Goal: Communication & Community: Connect with others

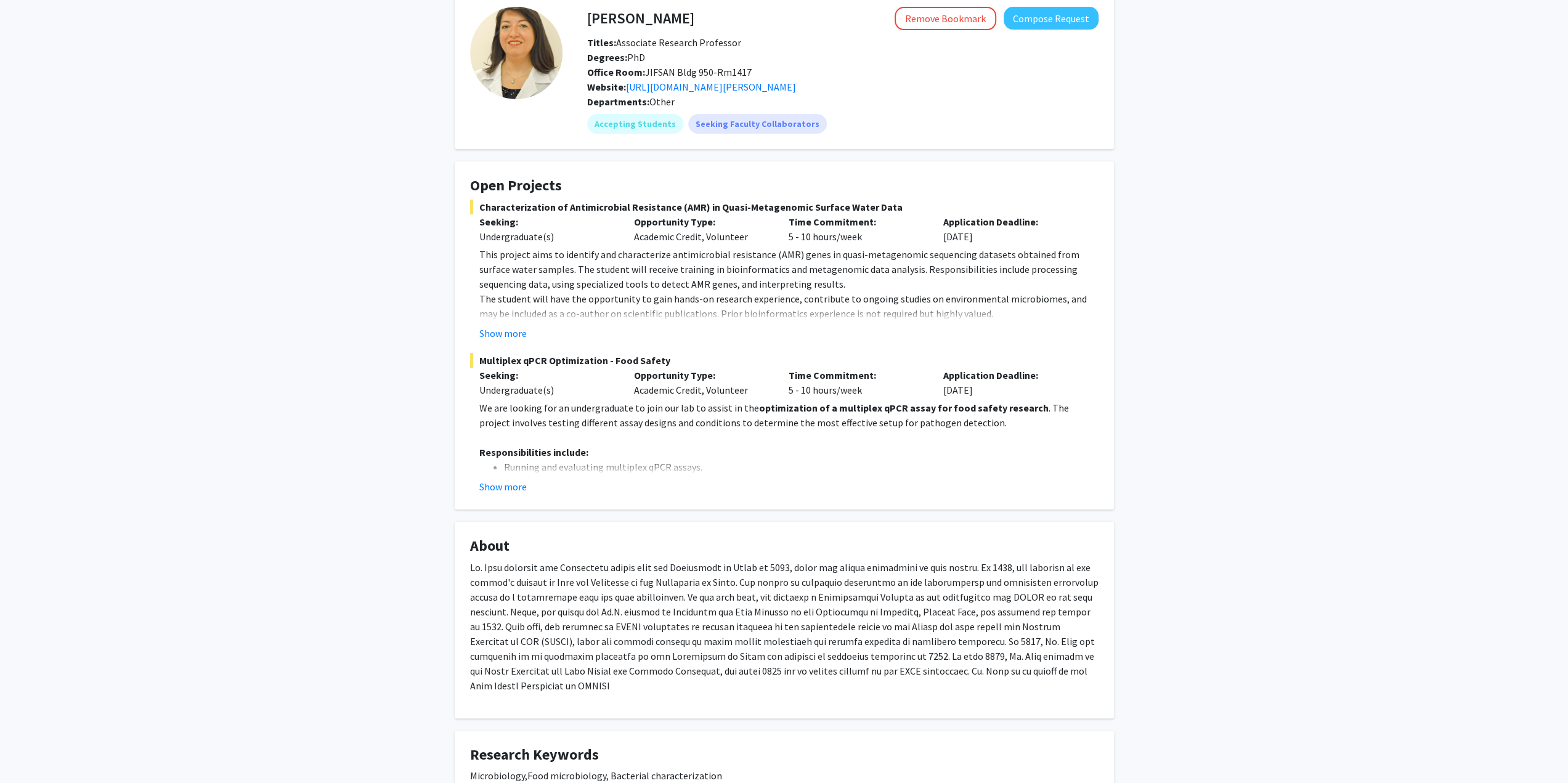
scroll to position [185, 0]
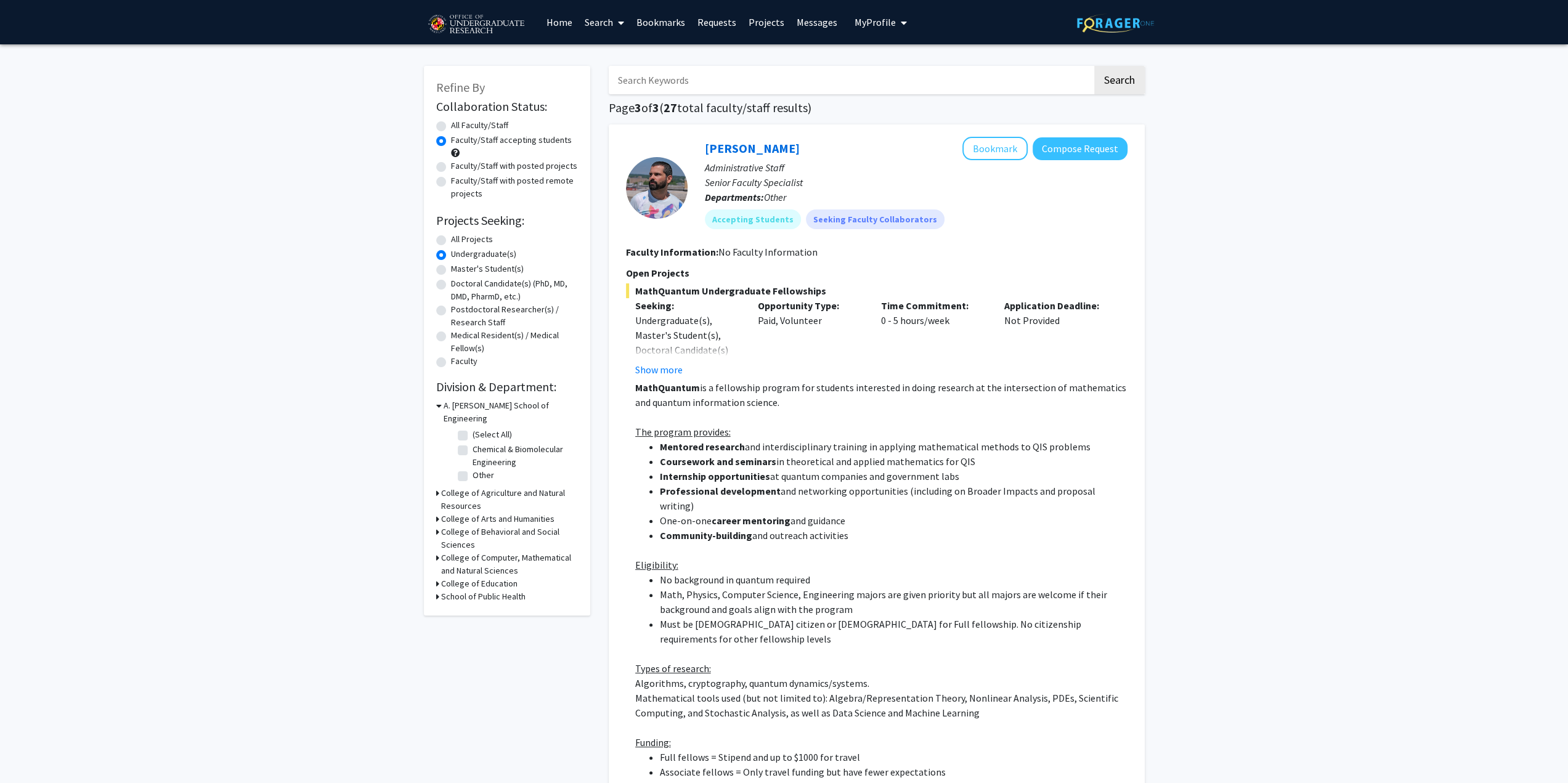
click at [439, 590] on div "School of Public Health" at bounding box center [507, 596] width 142 height 13
click at [437, 590] on icon at bounding box center [437, 596] width 3 height 13
click at [436, 577] on icon at bounding box center [437, 583] width 3 height 13
click at [440, 552] on div "College of Computer, Mathematical and Natural Sciences" at bounding box center [507, 564] width 142 height 26
click at [437, 552] on icon at bounding box center [437, 558] width 3 height 13
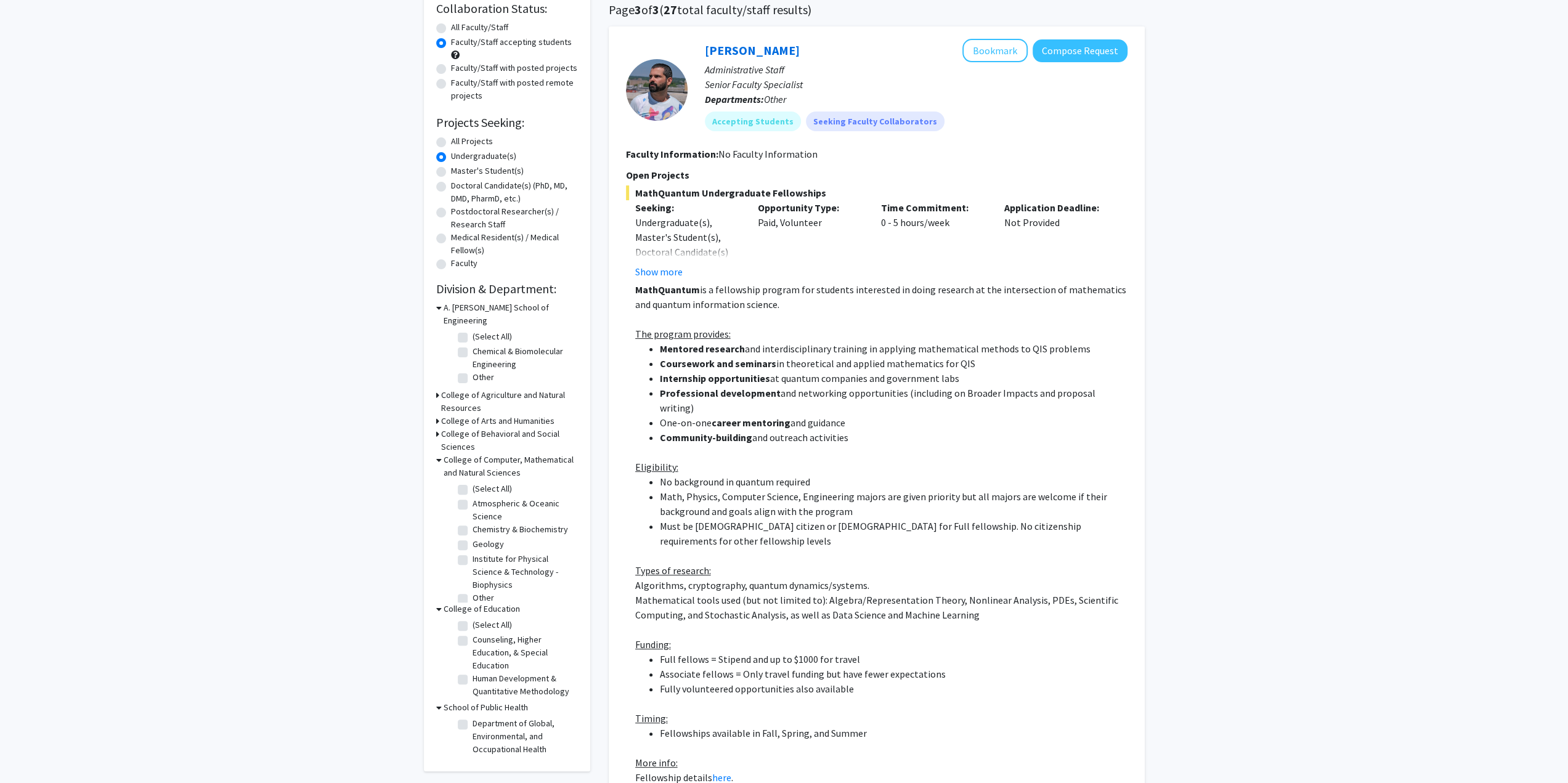
scroll to position [246, 0]
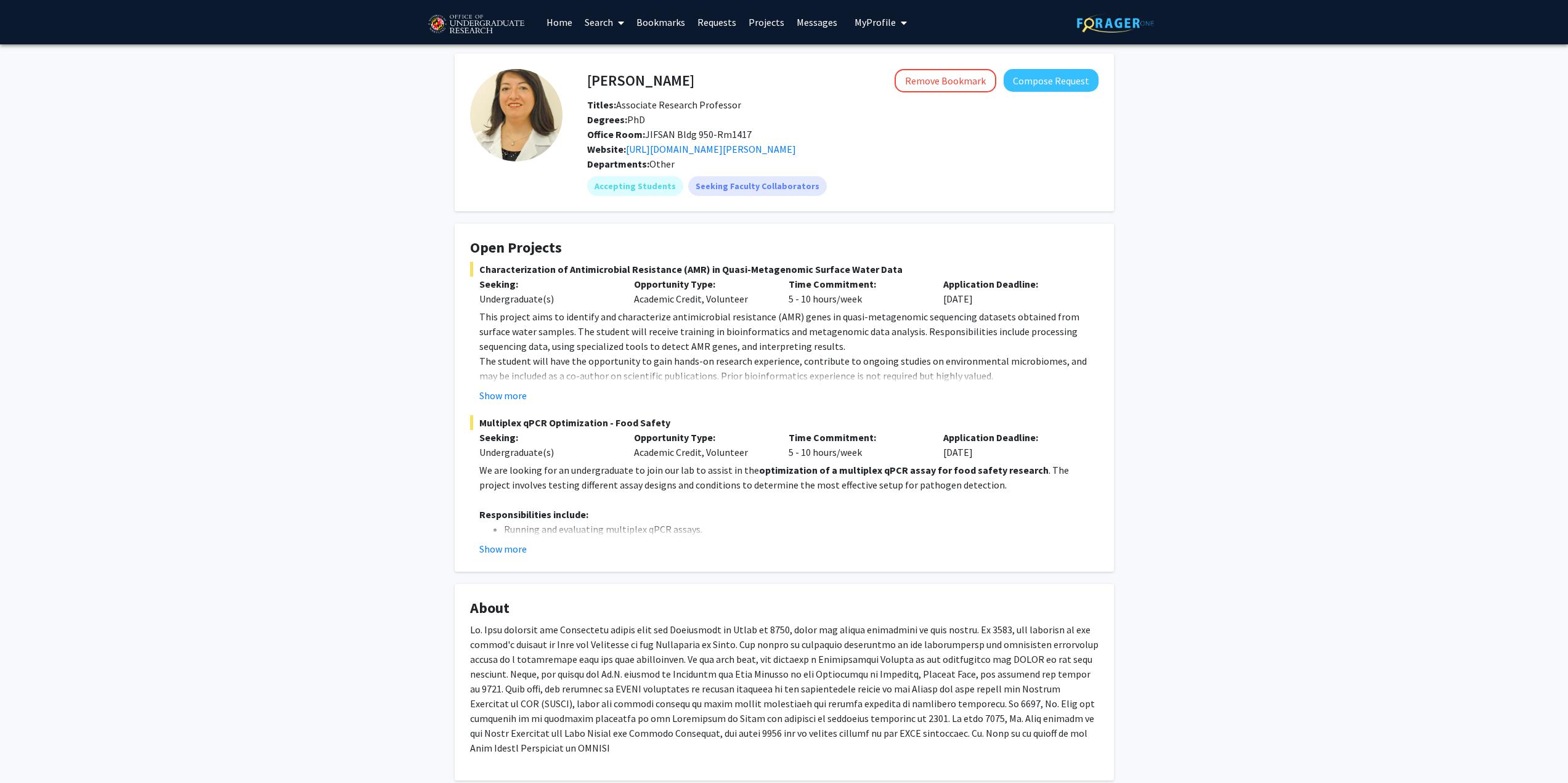
scroll to position [185, 0]
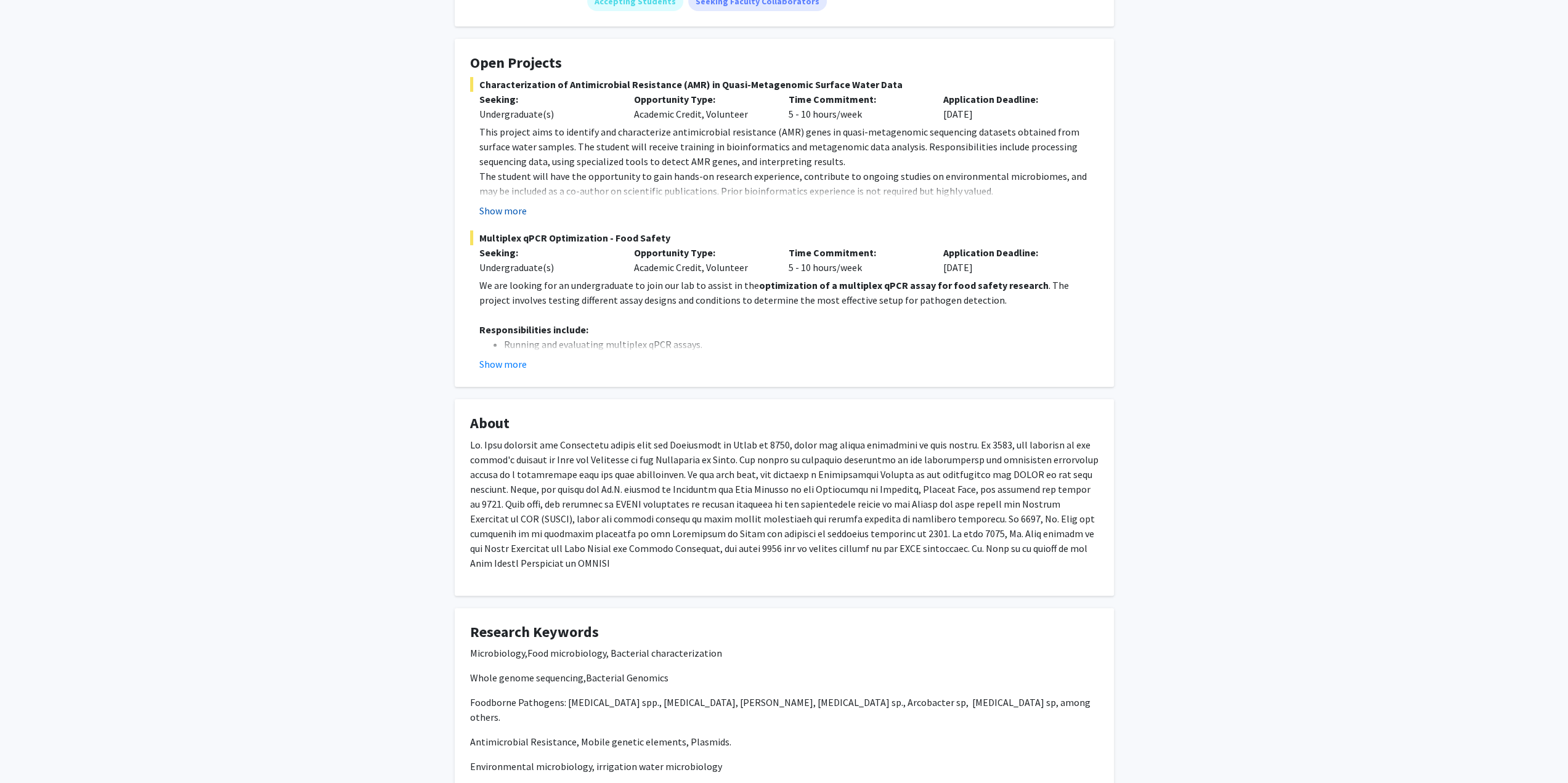
click at [505, 207] on button "Show more" at bounding box center [503, 210] width 47 height 15
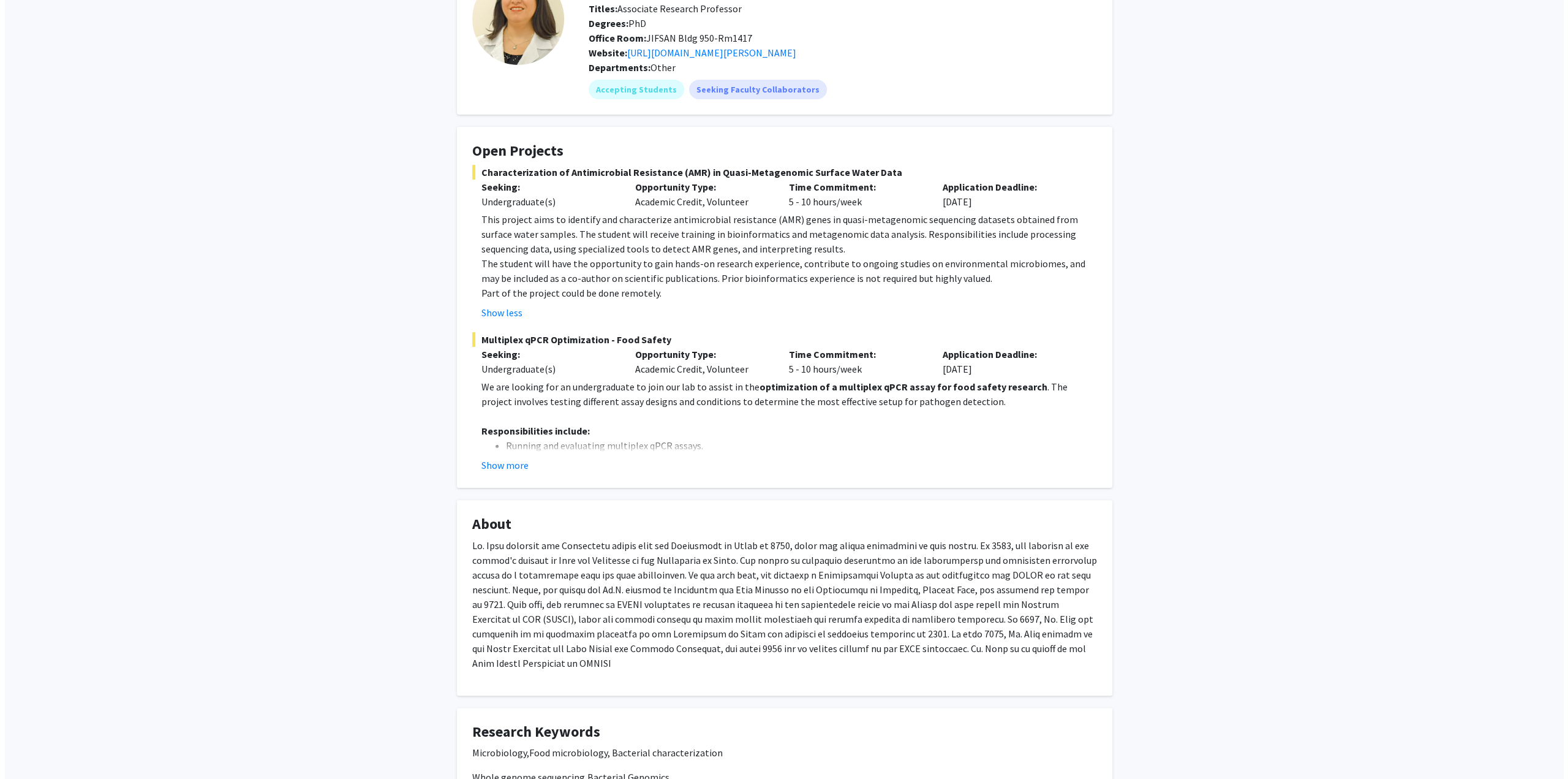
scroll to position [0, 0]
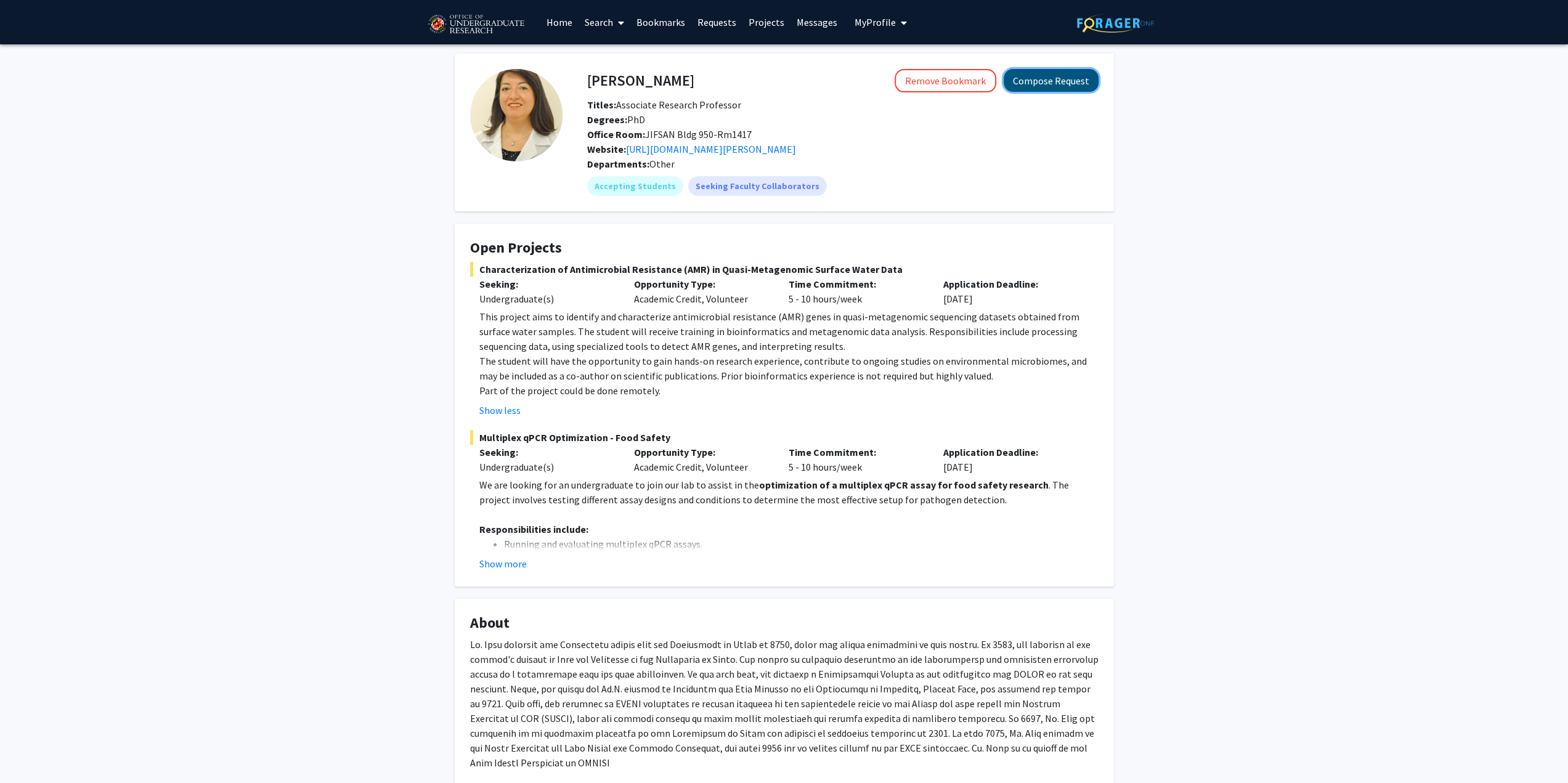
click at [1043, 86] on button "Compose Request" at bounding box center [1051, 80] width 95 height 23
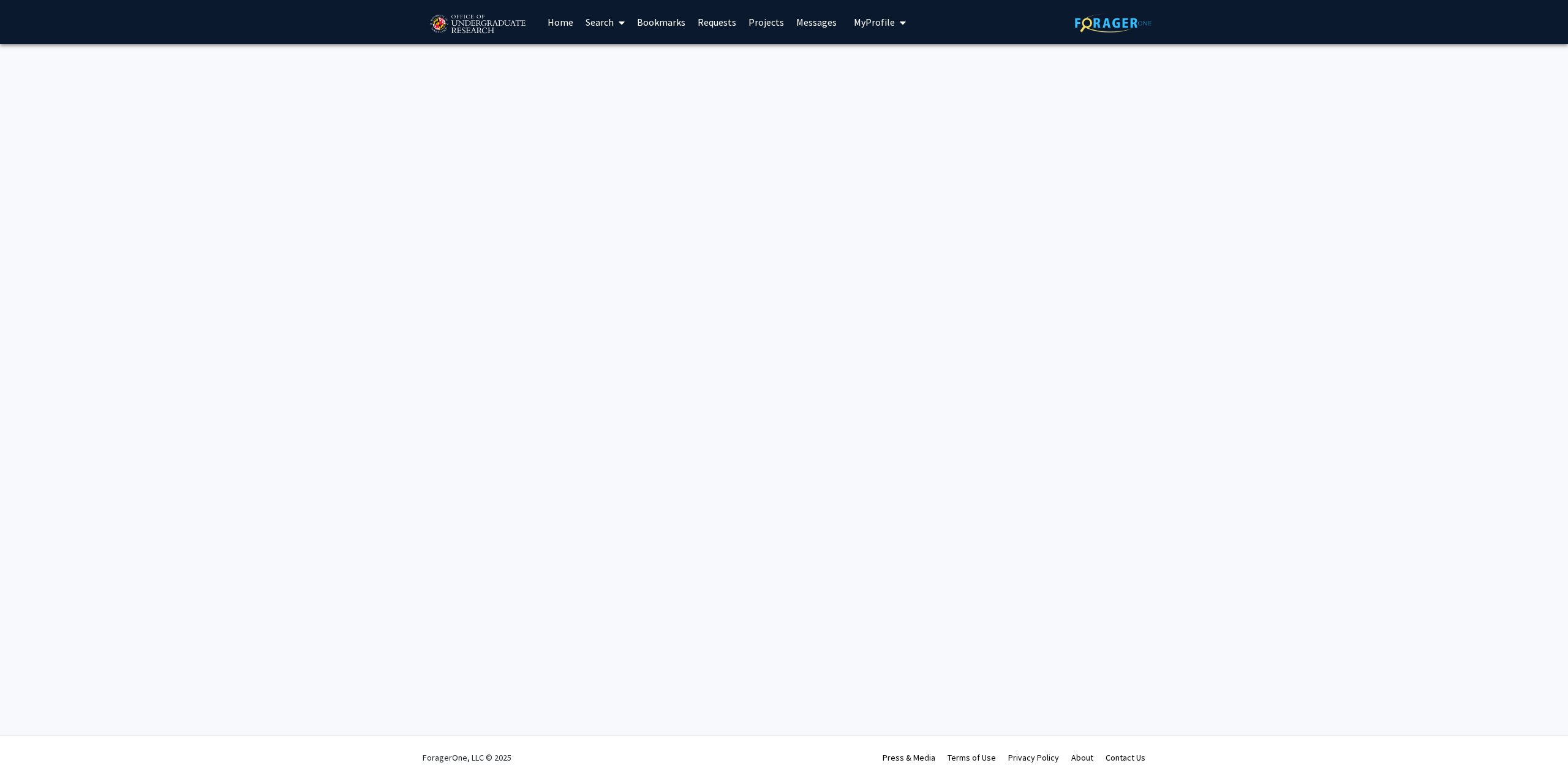
click at [803, 25] on link "Messages" at bounding box center [816, 22] width 52 height 43
click at [714, 10] on link "Requests" at bounding box center [717, 22] width 51 height 43
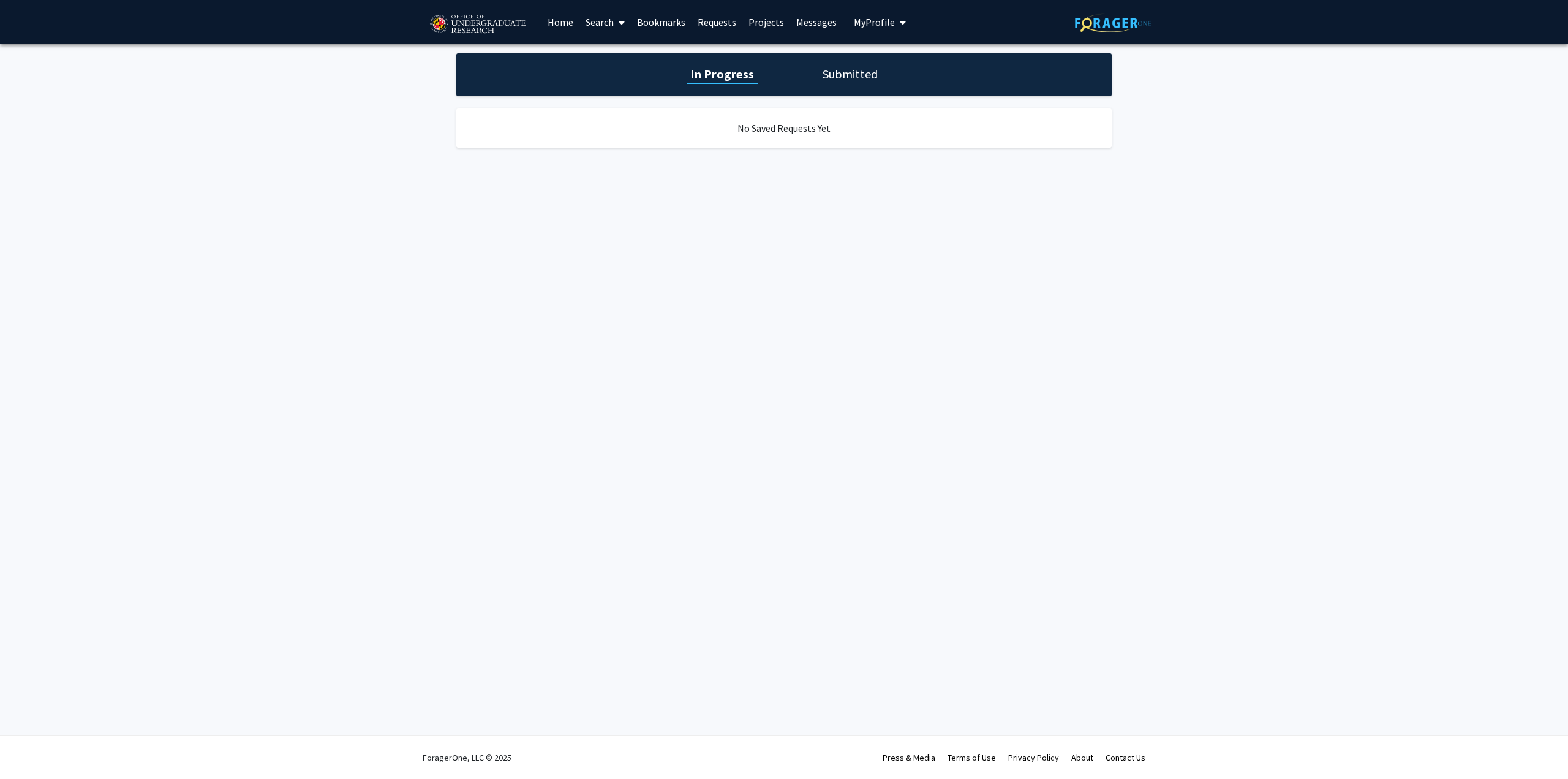
click at [709, 16] on link "Requests" at bounding box center [717, 22] width 51 height 43
click at [729, 27] on link "Requests" at bounding box center [717, 22] width 51 height 43
click at [649, 28] on link "Bookmarks" at bounding box center [661, 22] width 61 height 43
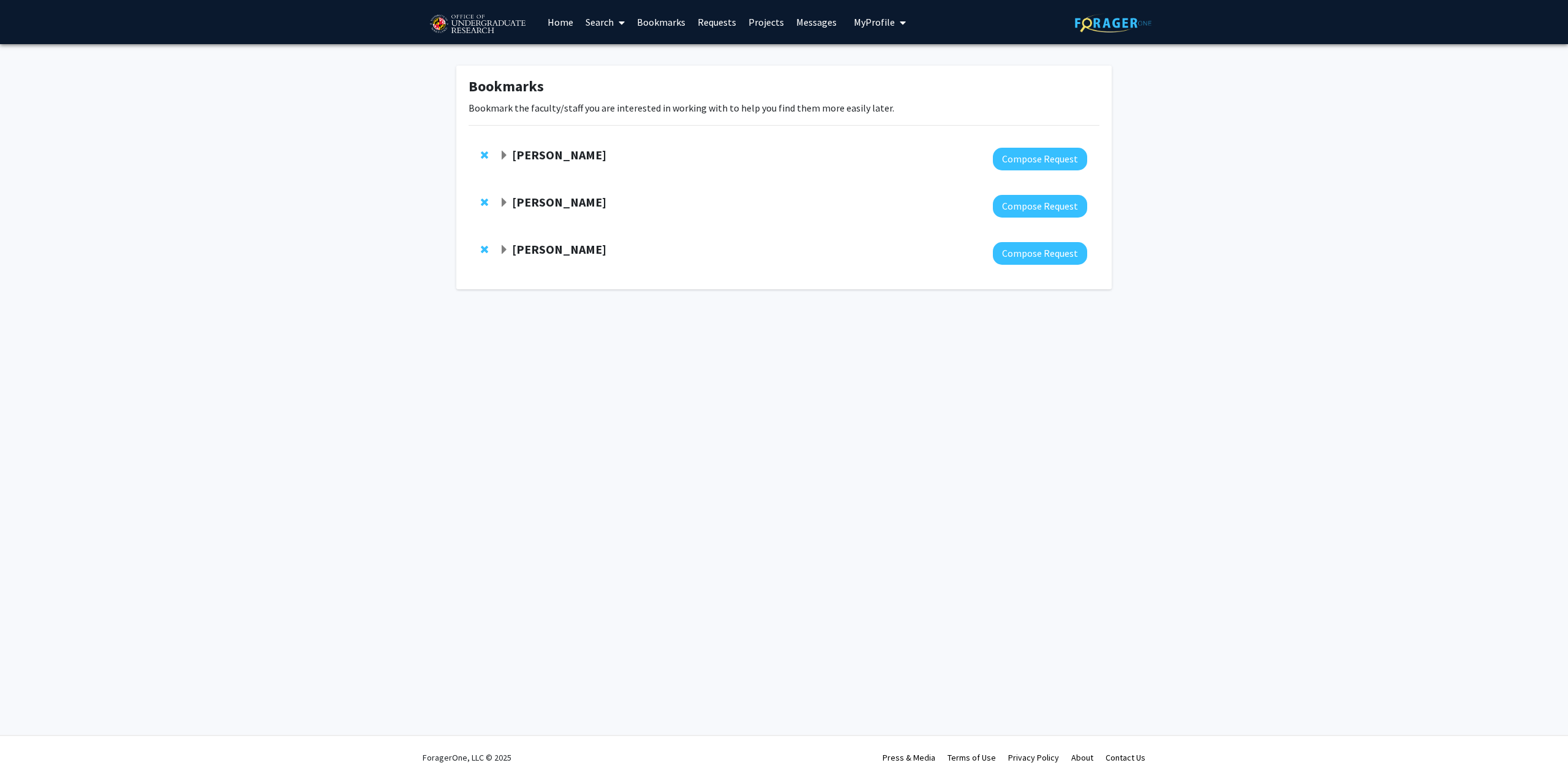
click at [501, 154] on span "Expand Magaly Toro Bookmark" at bounding box center [504, 156] width 10 height 10
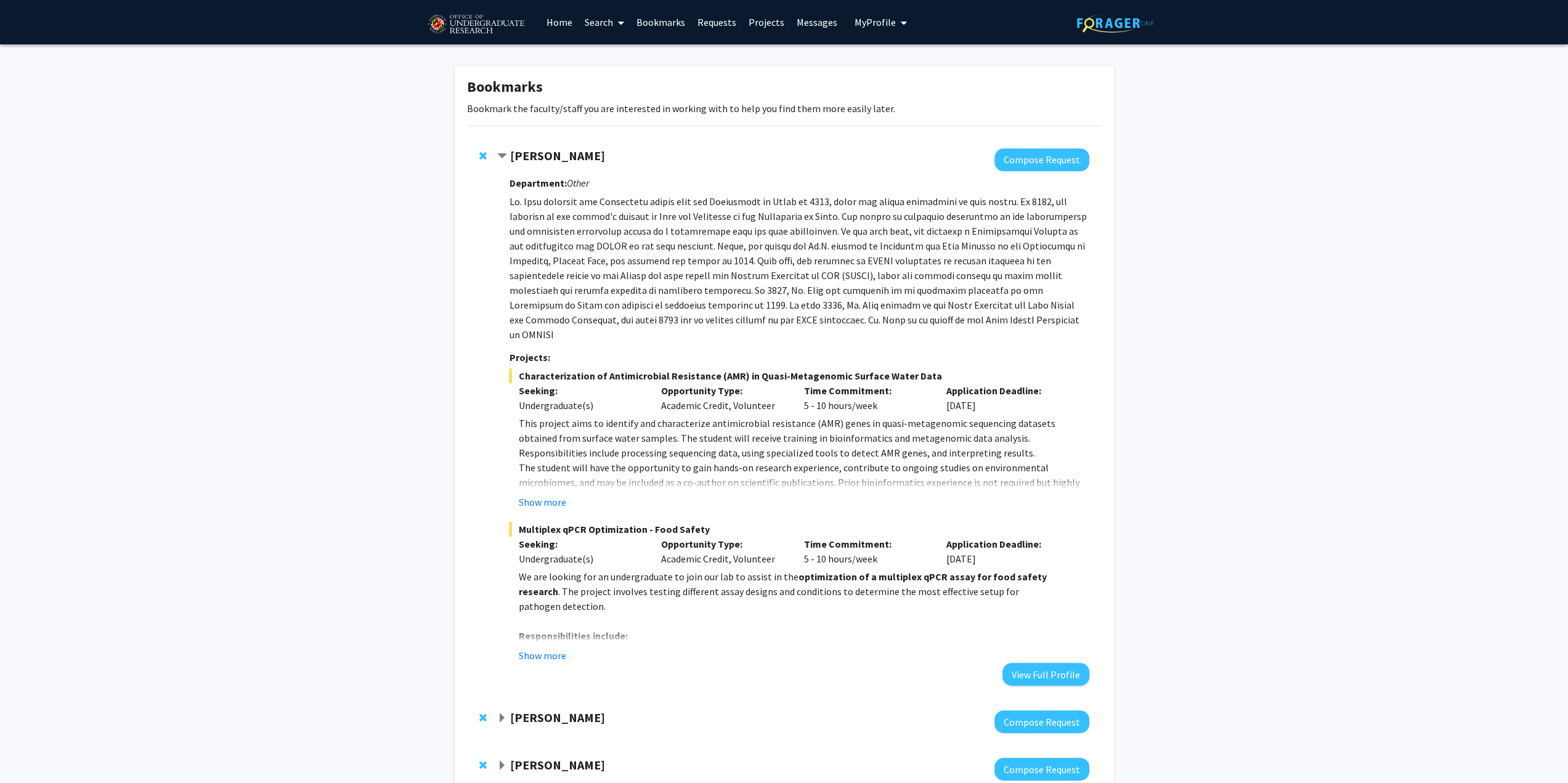
click at [504, 152] on span "Contract Magaly Toro Bookmark" at bounding box center [501, 156] width 10 height 10
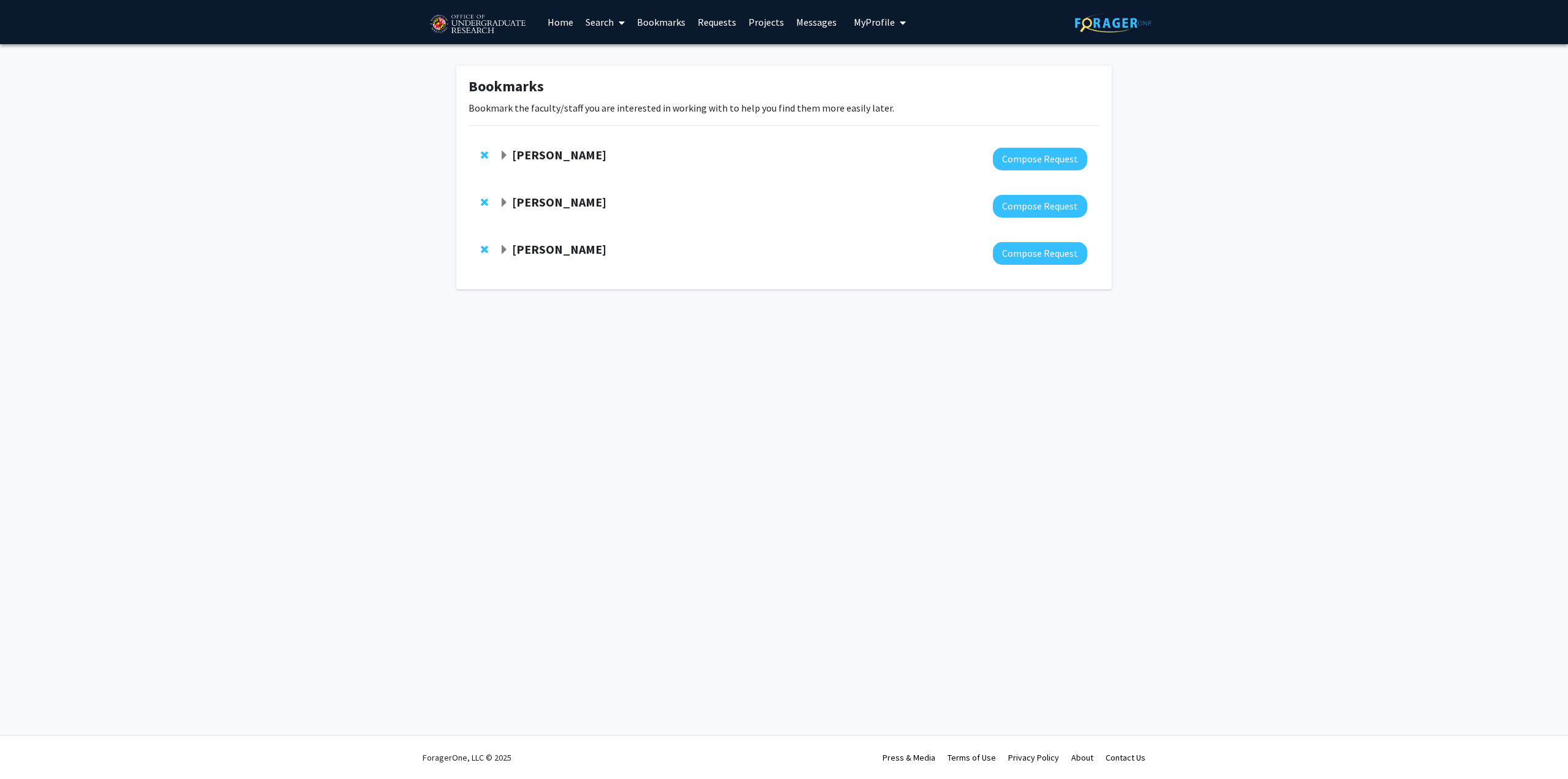
click at [506, 249] on span "Expand Jeremy Purcell Bookmark" at bounding box center [504, 250] width 10 height 10
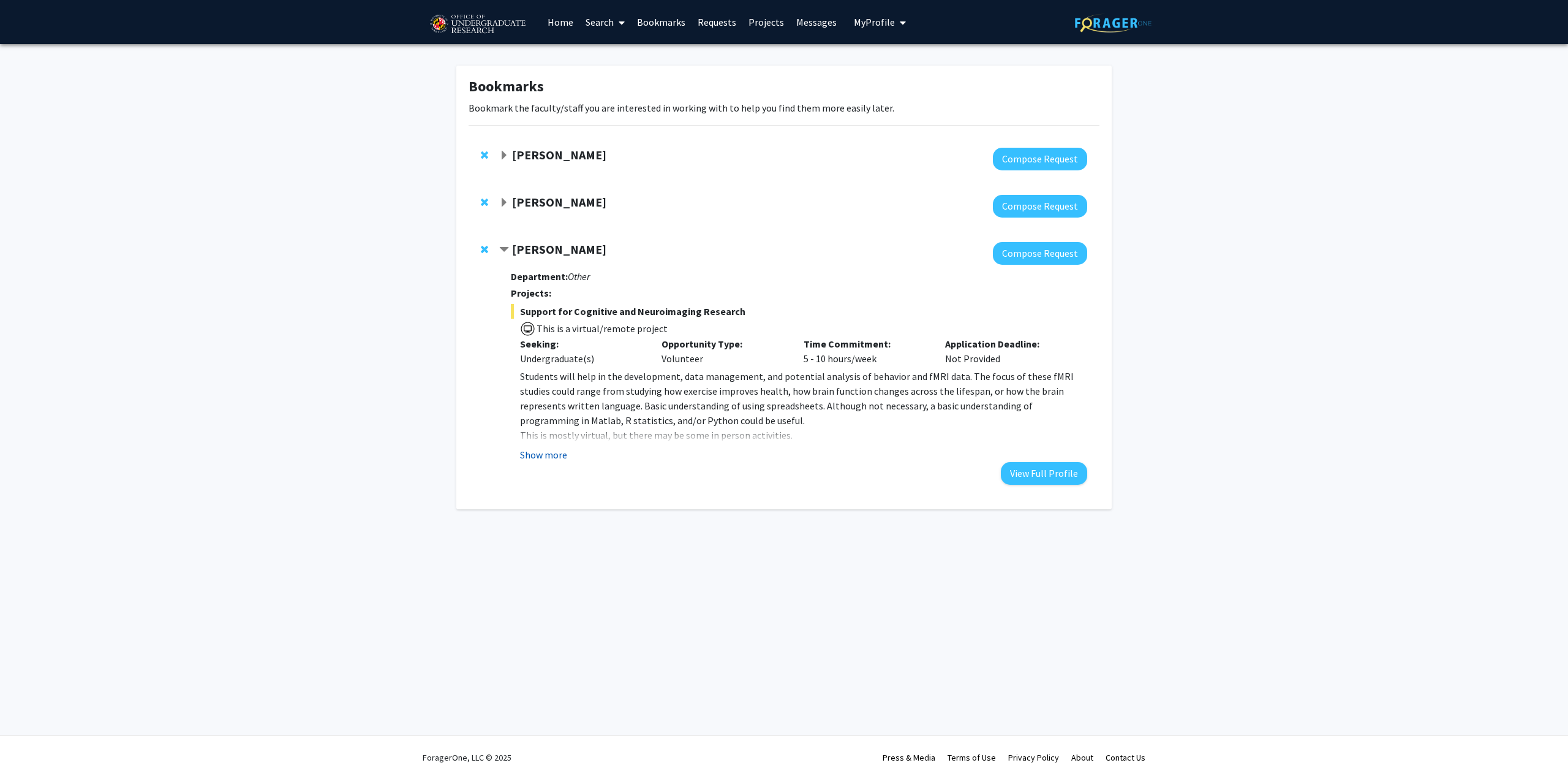
click at [545, 449] on button "Show more" at bounding box center [543, 455] width 47 height 15
click at [512, 203] on strong "Dong Liang" at bounding box center [559, 202] width 94 height 15
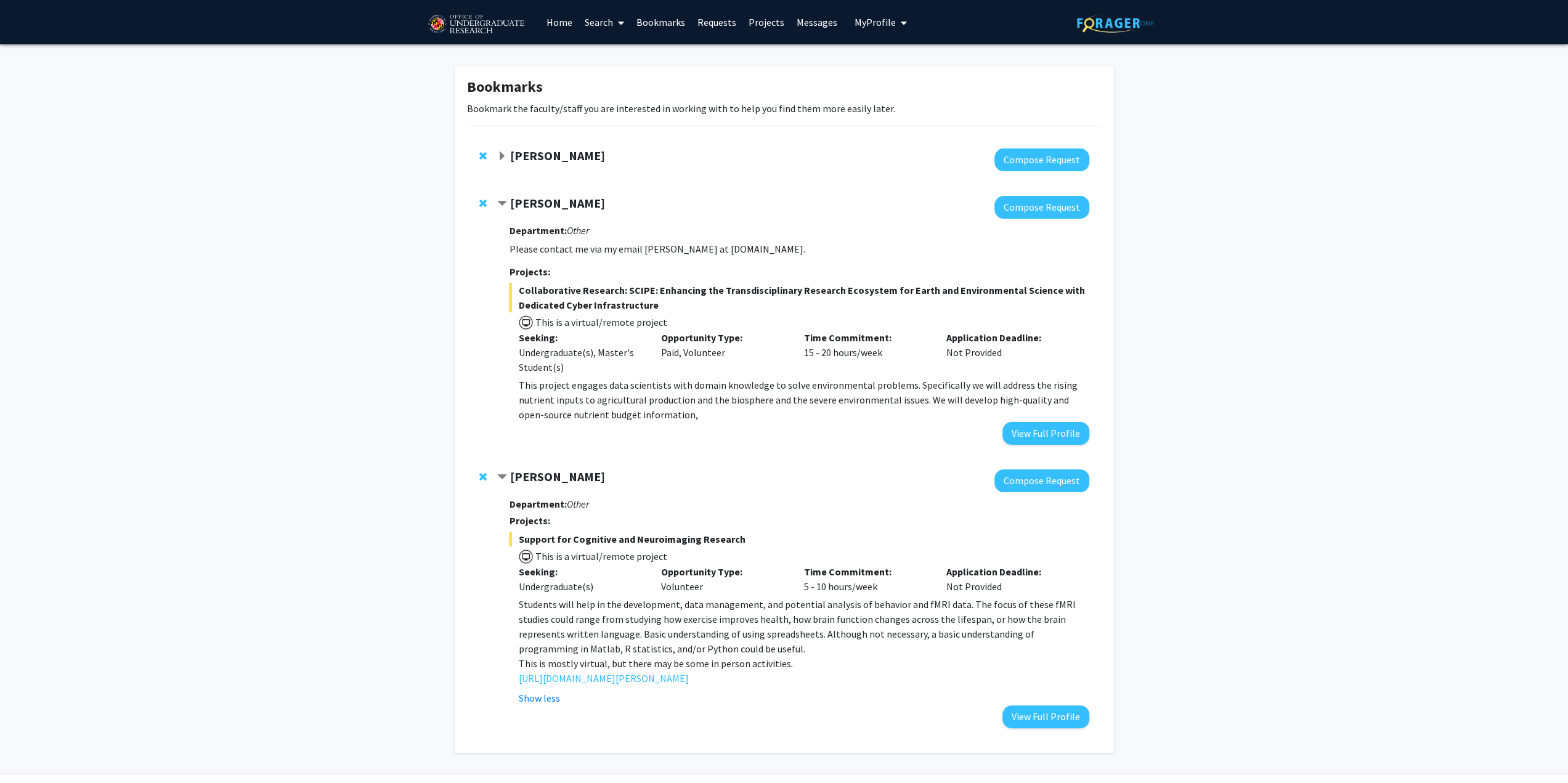
click at [497, 159] on span "Expand Magaly Toro Bookmark" at bounding box center [501, 156] width 10 height 10
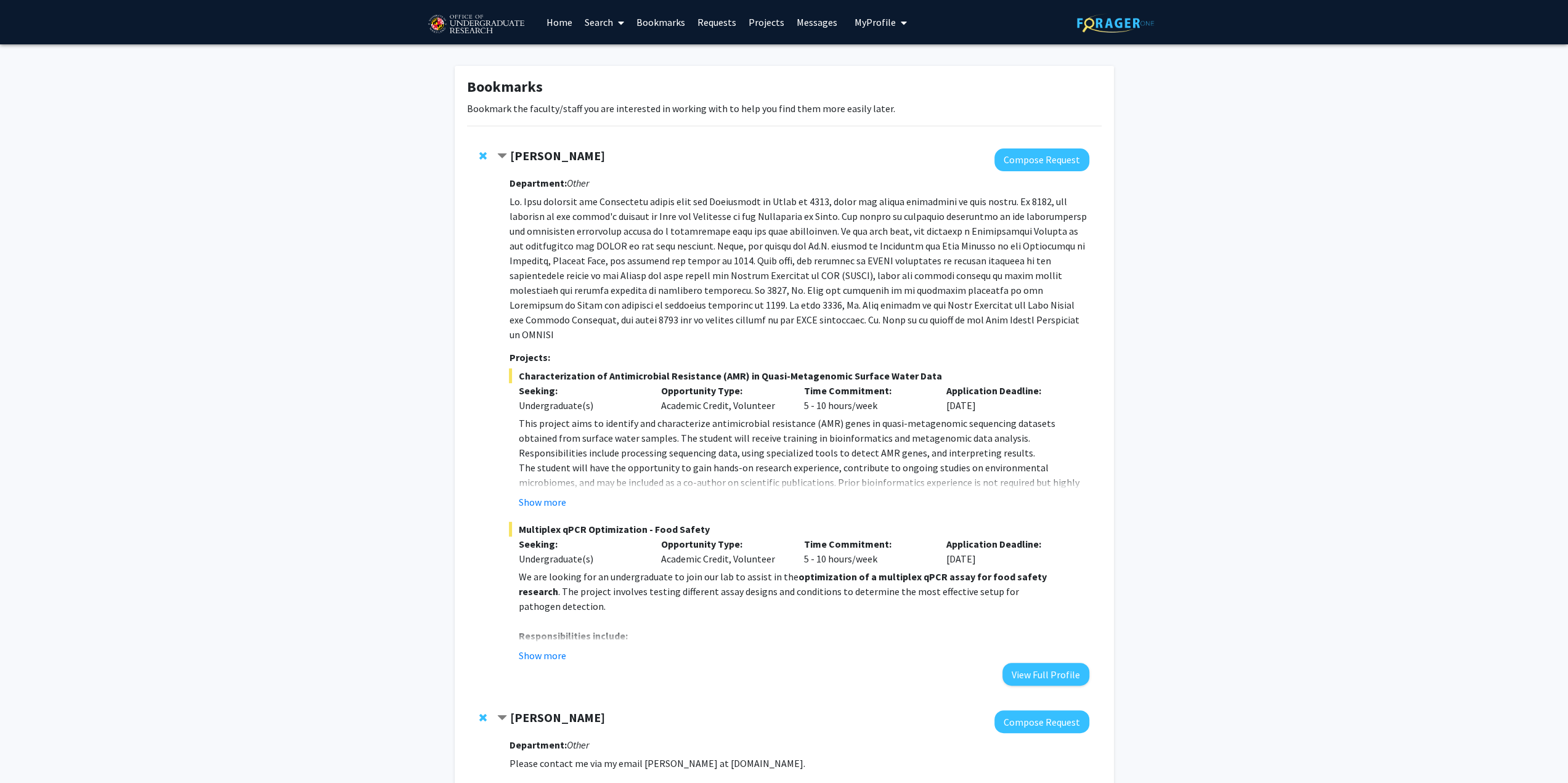
click at [552, 308] on p at bounding box center [798, 268] width 580 height 148
click at [1043, 155] on button "Compose Request" at bounding box center [1042, 160] width 95 height 23
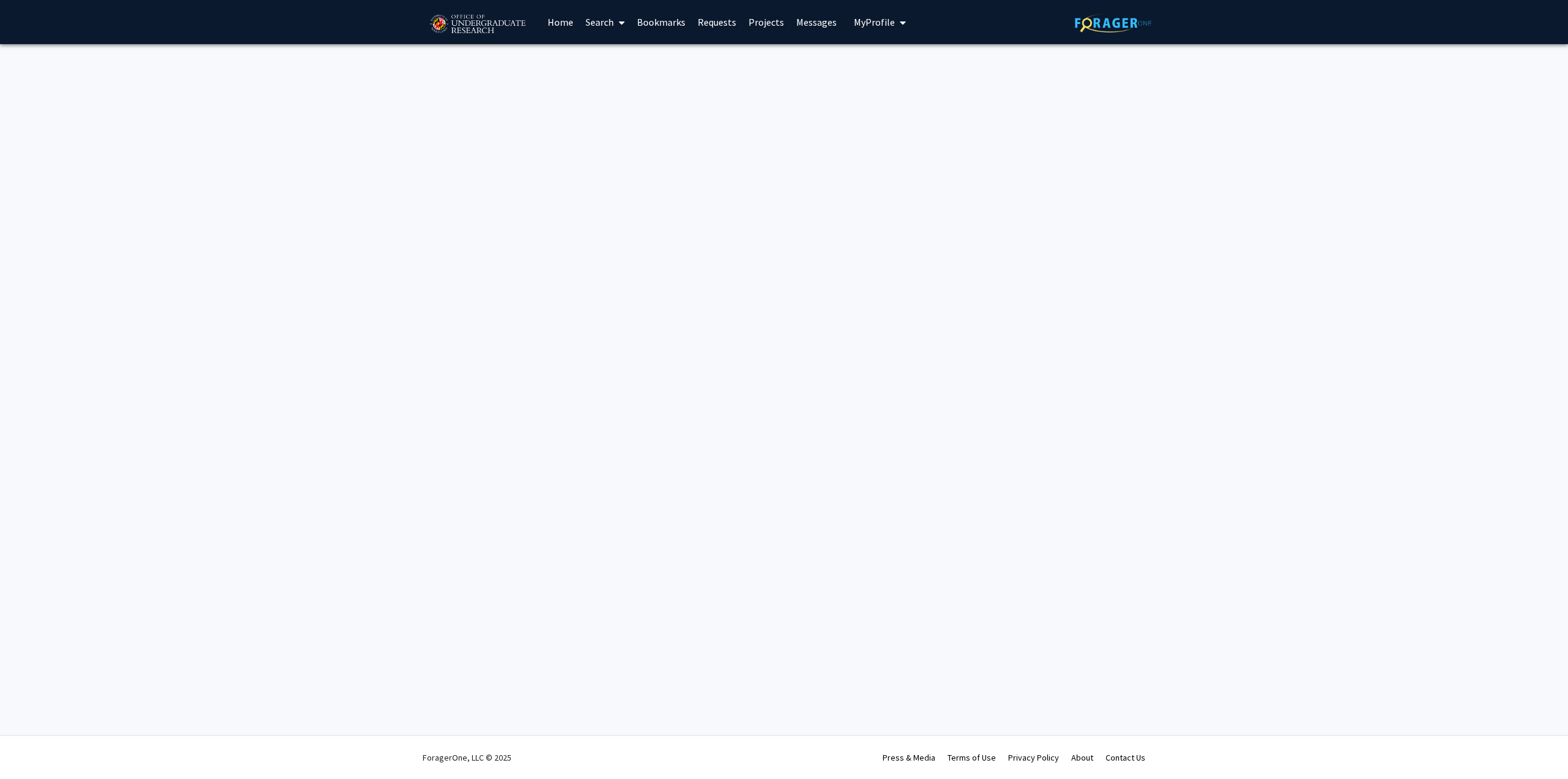
click at [948, 204] on div "Skip navigation Home Search Bookmarks Requests Projects Messages My Profile Dia…" at bounding box center [784, 390] width 1568 height 779
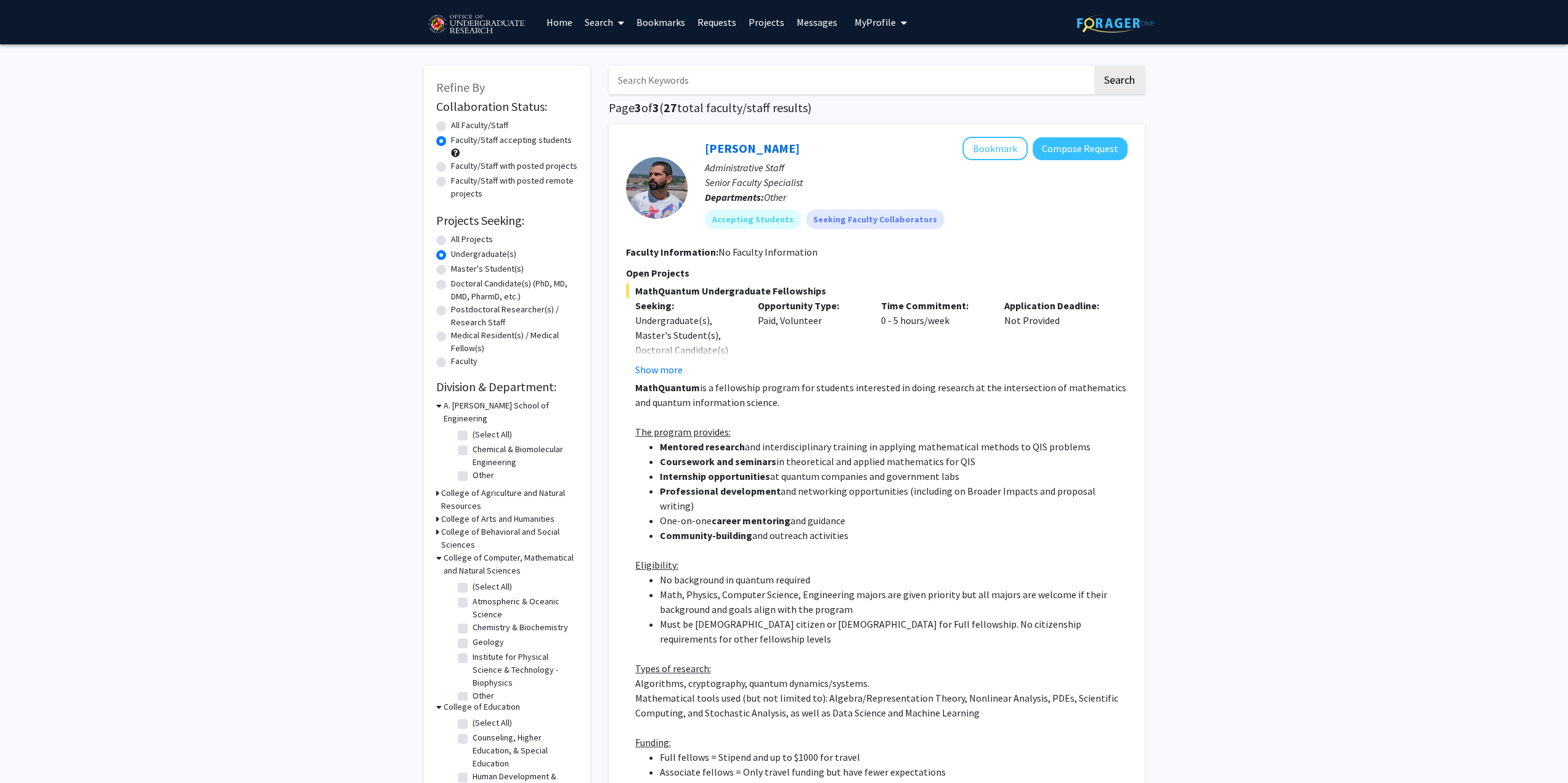
click at [719, 10] on link "Requests" at bounding box center [717, 22] width 51 height 43
click at [724, 19] on link "Requests" at bounding box center [717, 22] width 51 height 43
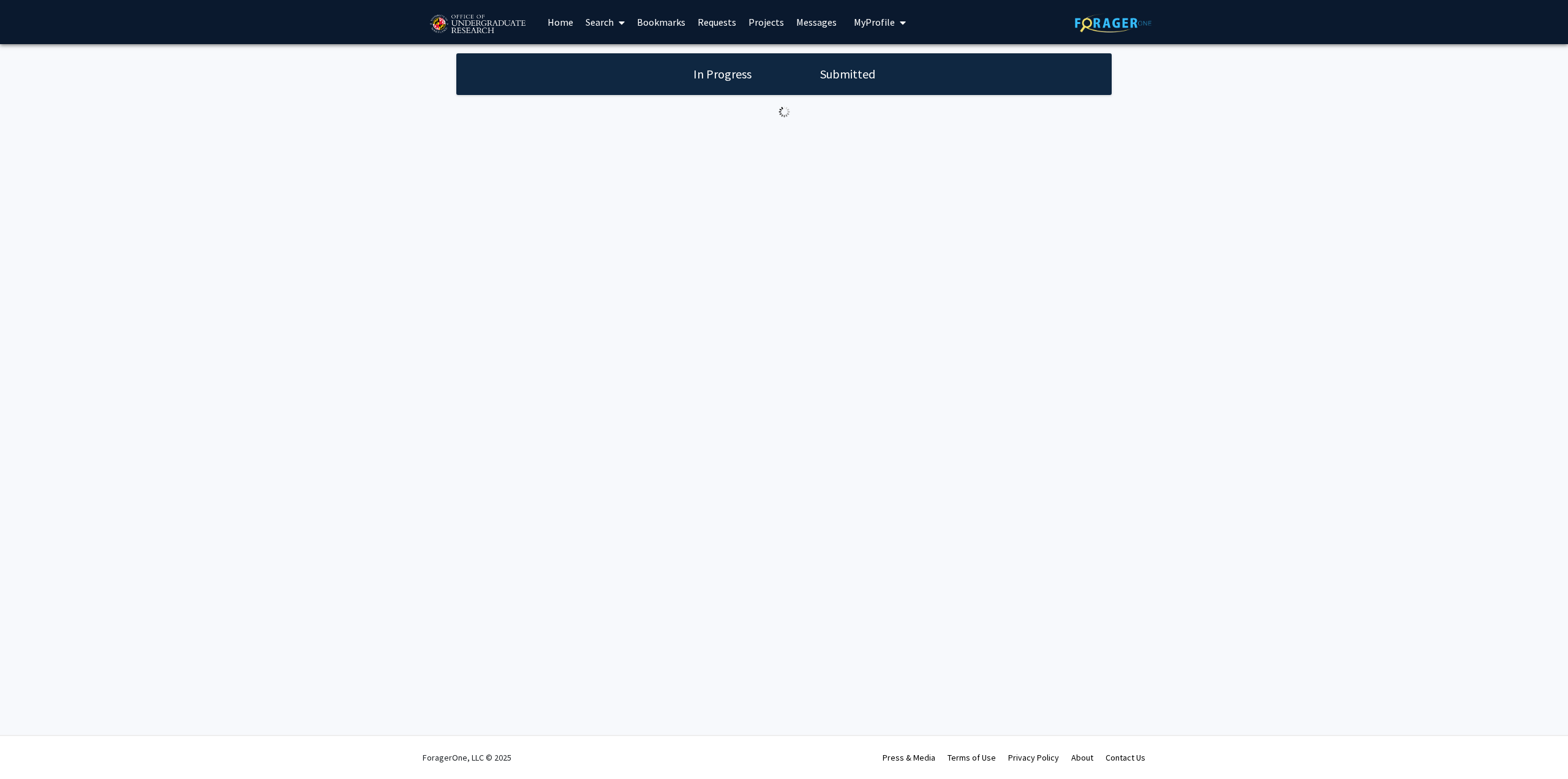
click at [756, 18] on link "Projects" at bounding box center [766, 22] width 48 height 43
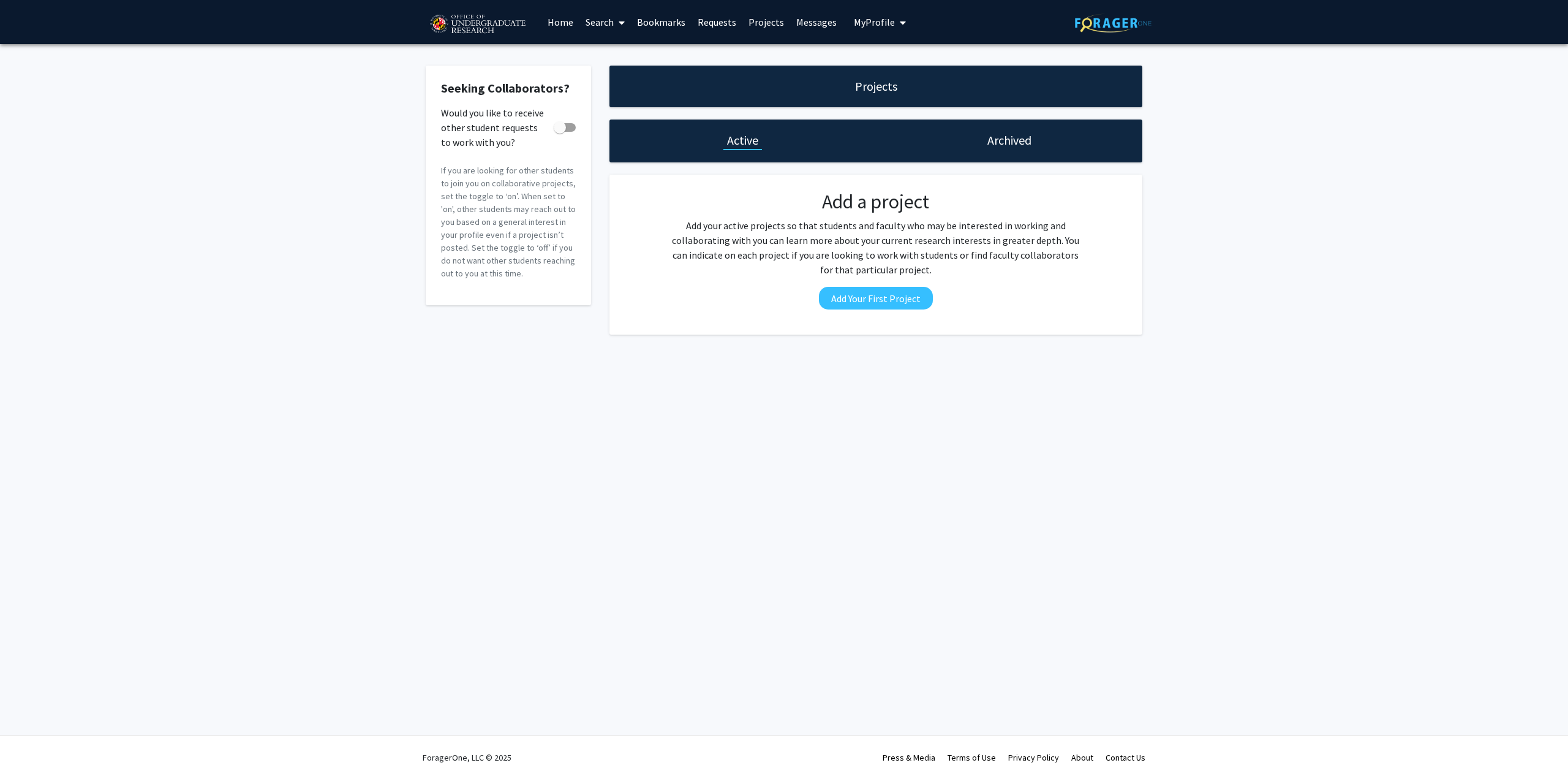
click at [717, 19] on link "Requests" at bounding box center [717, 22] width 51 height 43
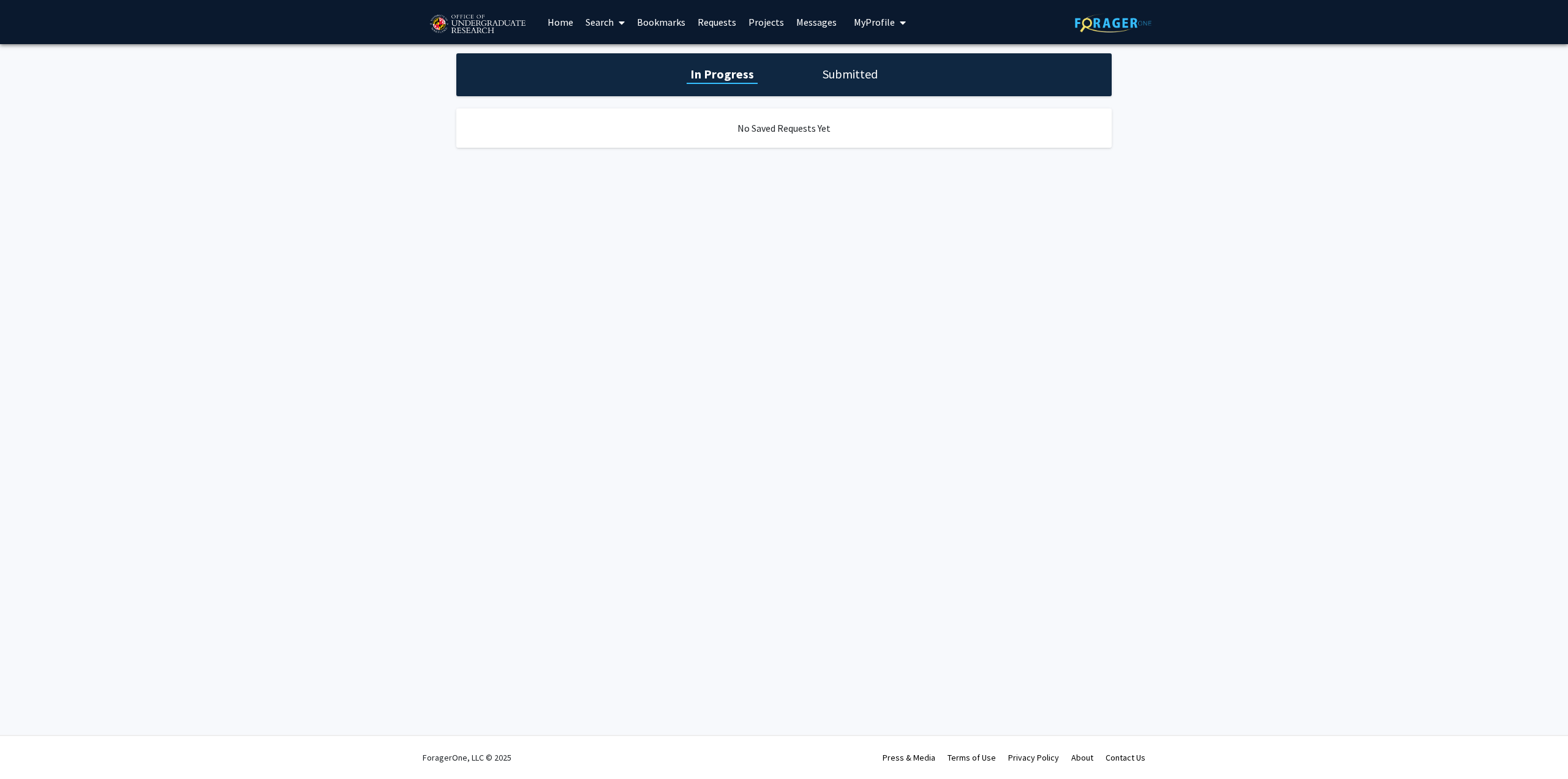
click at [820, 47] on div "In Progress Submitted No Saved Requests Yet" at bounding box center [784, 113] width 1568 height 138
click at [828, 68] on h1 "Submitted" at bounding box center [851, 74] width 63 height 17
click at [745, 76] on h1 "In Progress" at bounding box center [720, 74] width 66 height 17
click at [661, 18] on link "Bookmarks" at bounding box center [661, 22] width 61 height 43
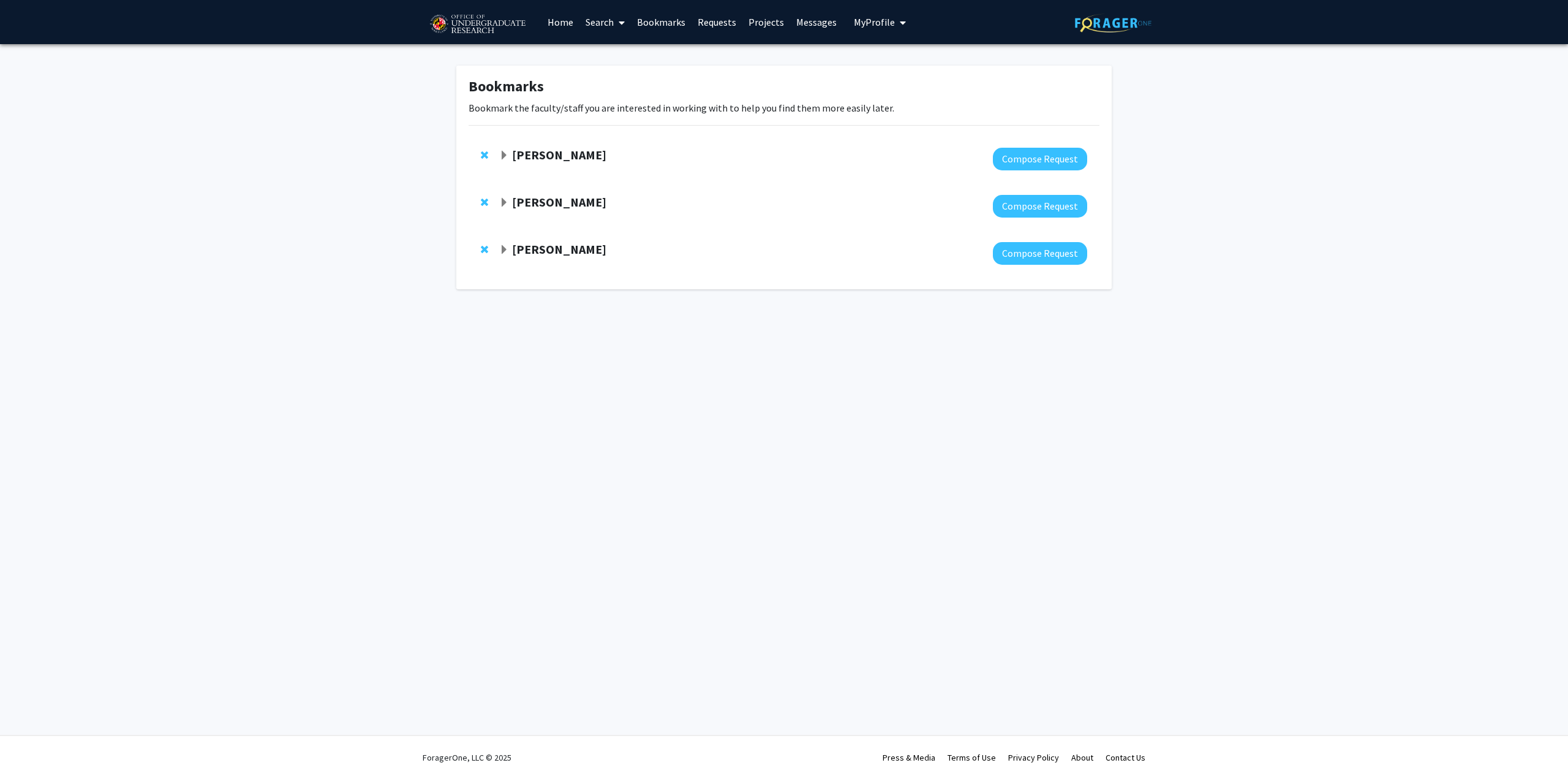
click at [572, 168] on div at bounding box center [793, 159] width 588 height 22
click at [552, 164] on div at bounding box center [793, 159] width 588 height 22
click at [539, 154] on strong "[PERSON_NAME]" at bounding box center [559, 155] width 94 height 15
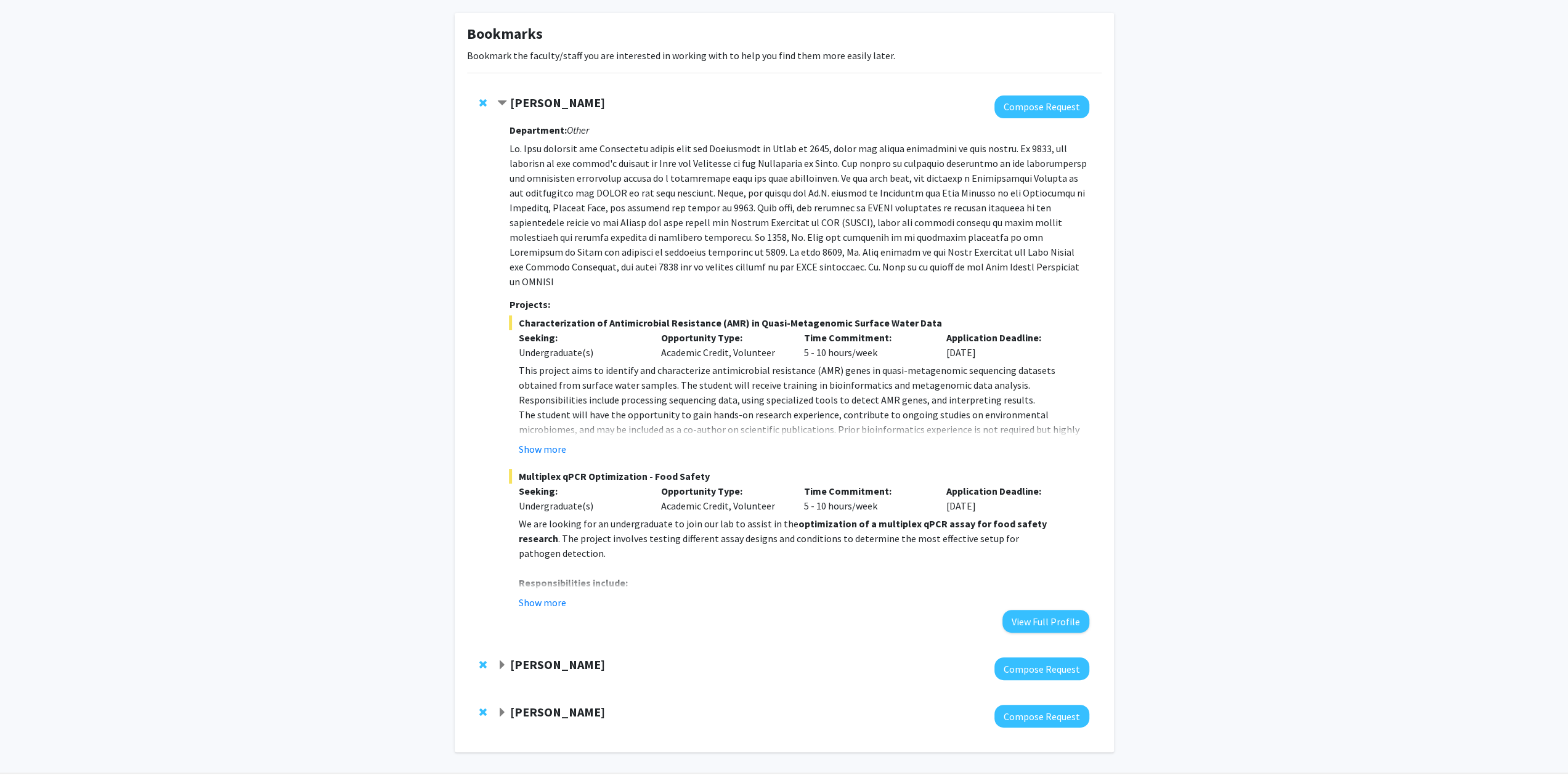
scroll to position [71, 0]
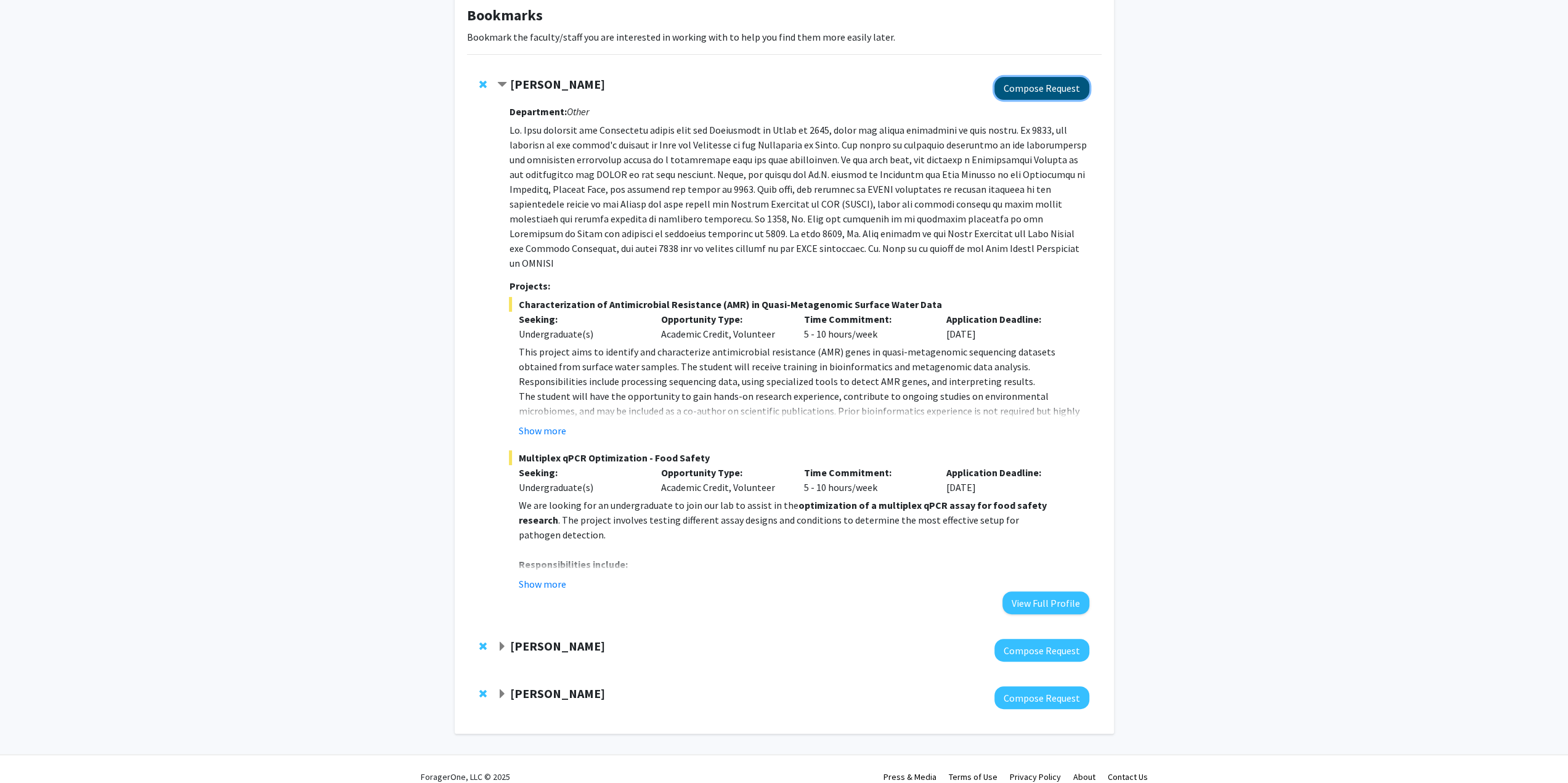
click at [1052, 84] on button "Compose Request" at bounding box center [1042, 88] width 95 height 23
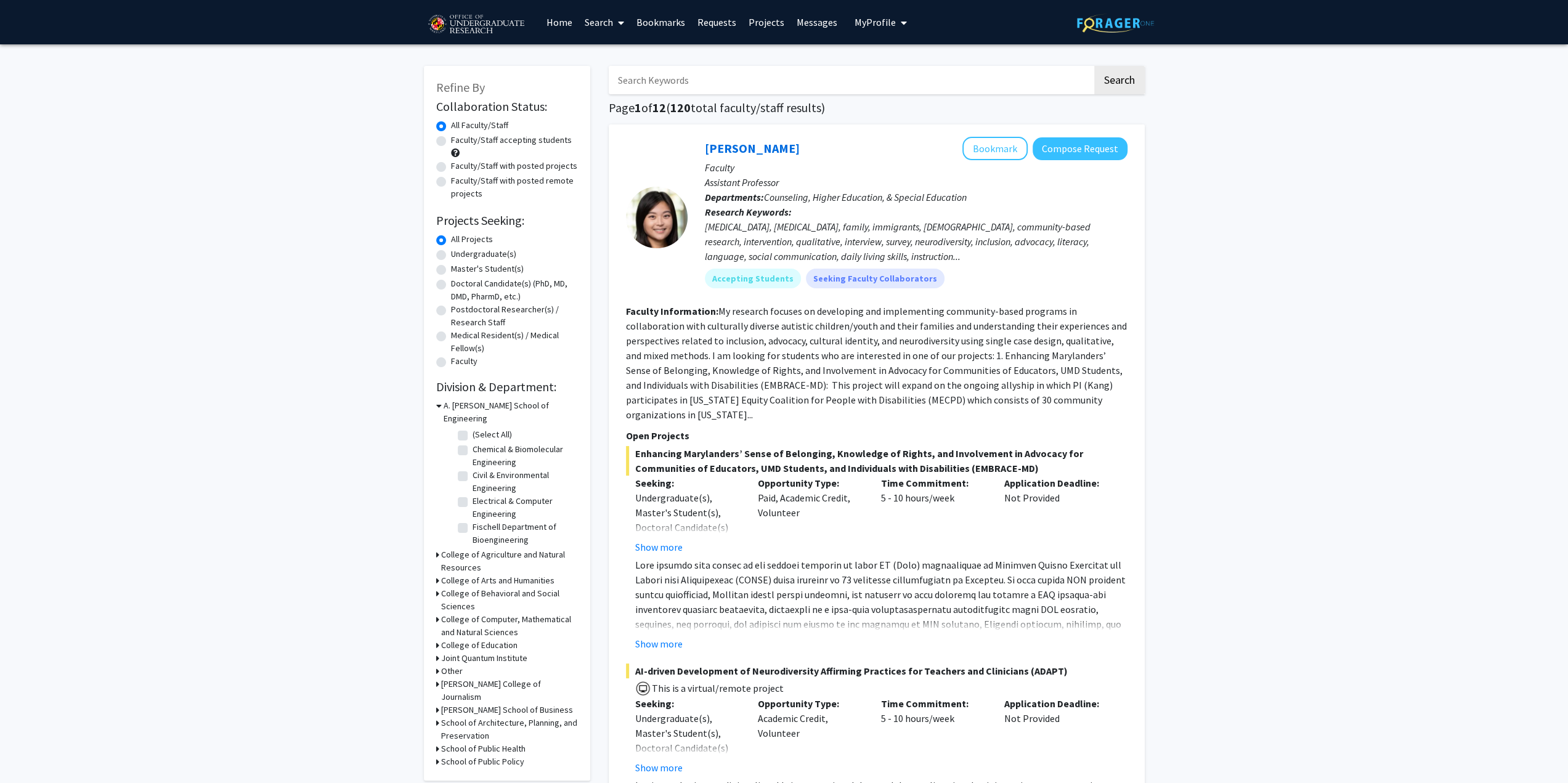
click at [451, 258] on label "Undergraduate(s)" at bounding box center [483, 253] width 65 height 13
click at [451, 255] on input "Undergraduate(s)" at bounding box center [455, 251] width 8 height 8
radio input "true"
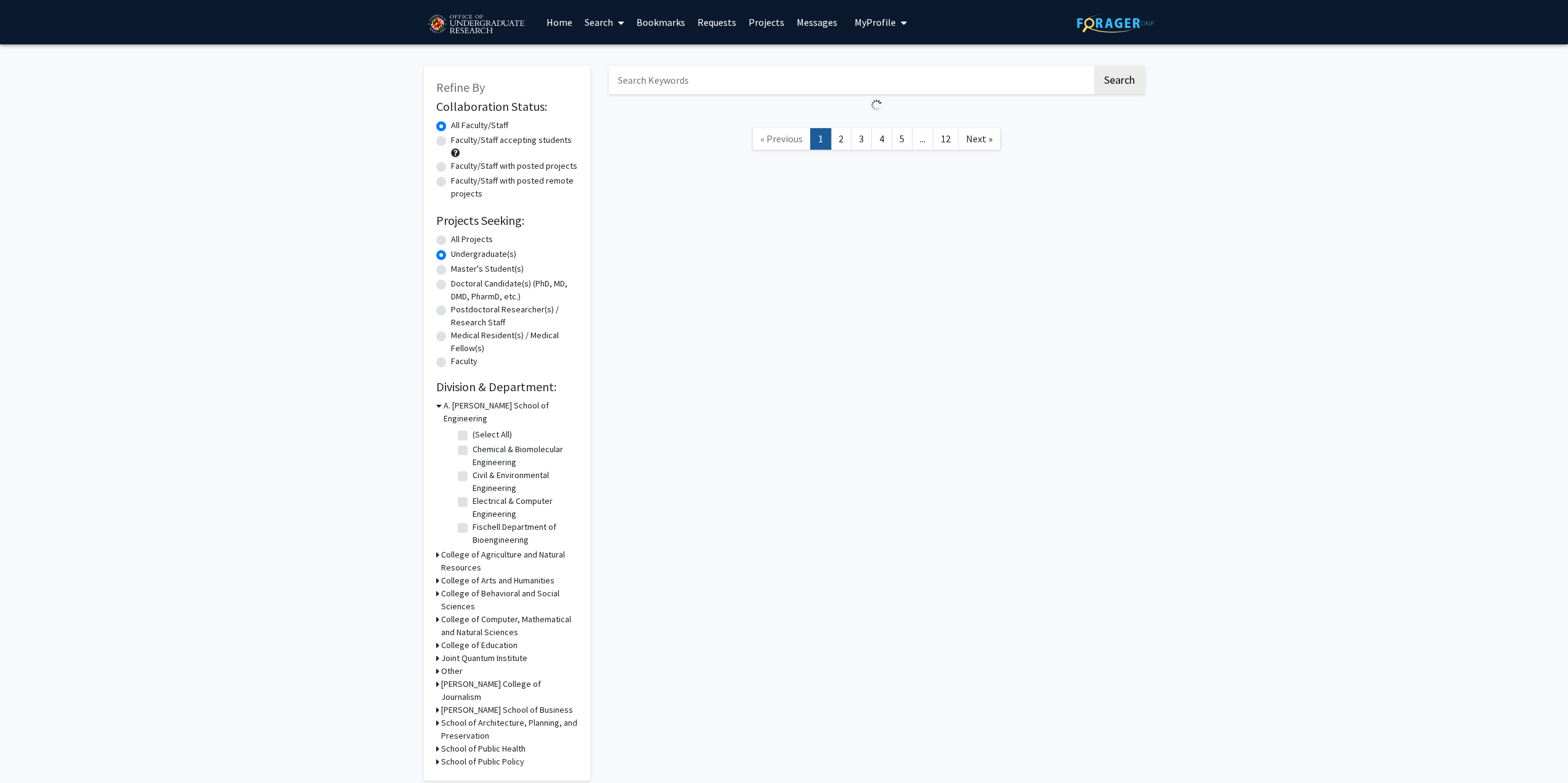
click at [451, 141] on label "Faculty/Staff accepting students" at bounding box center [511, 140] width 121 height 13
click at [451, 141] on input "Faculty/Staff accepting students" at bounding box center [455, 138] width 8 height 8
radio input "true"
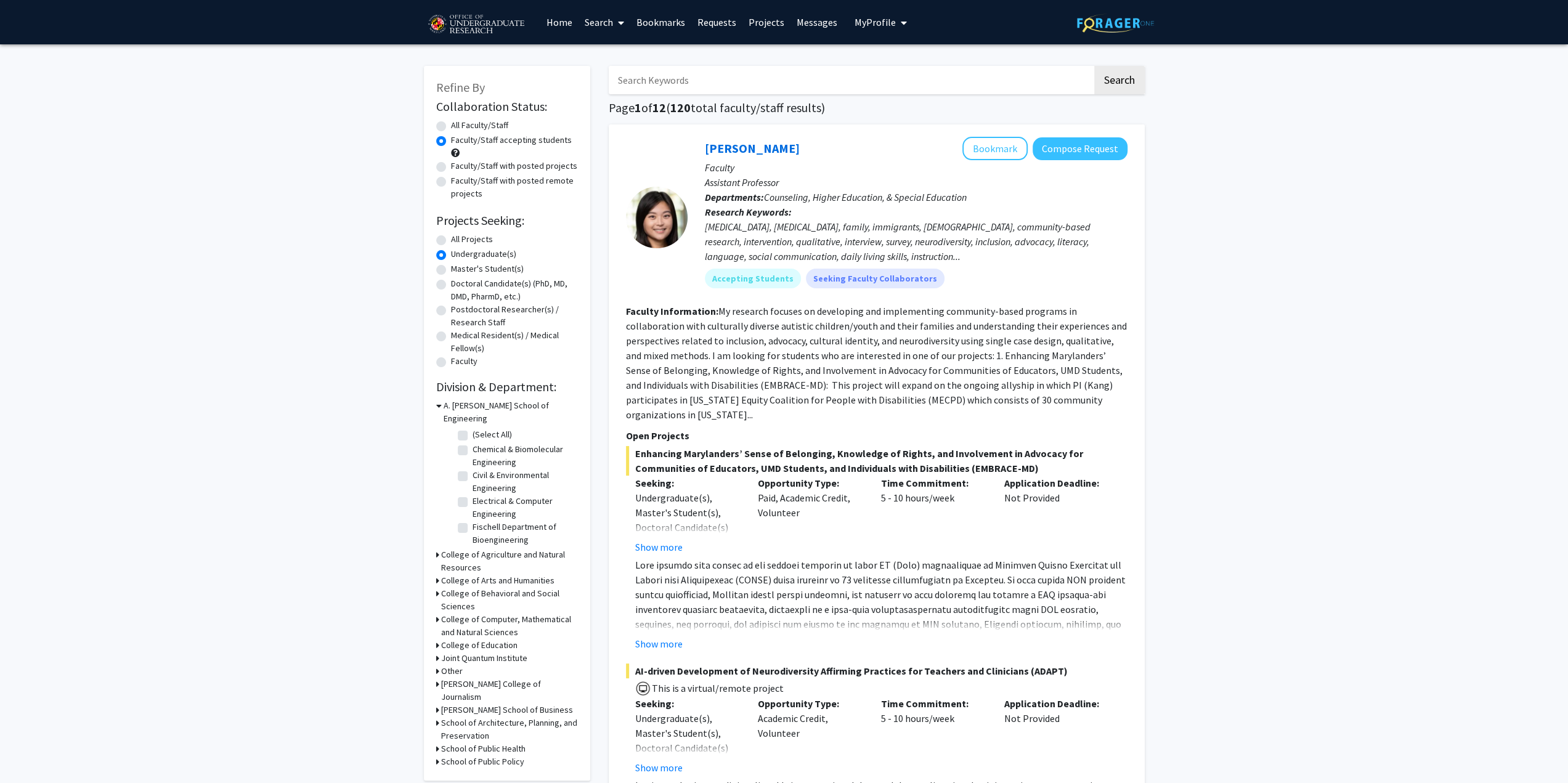
click at [451, 164] on label "Faculty/Staff with posted projects" at bounding box center [514, 165] width 126 height 13
click at [451, 164] on input "Faculty/Staff with posted projects" at bounding box center [455, 163] width 8 height 8
radio input "true"
click at [451, 165] on label "Faculty/Staff with posted projects" at bounding box center [514, 165] width 126 height 13
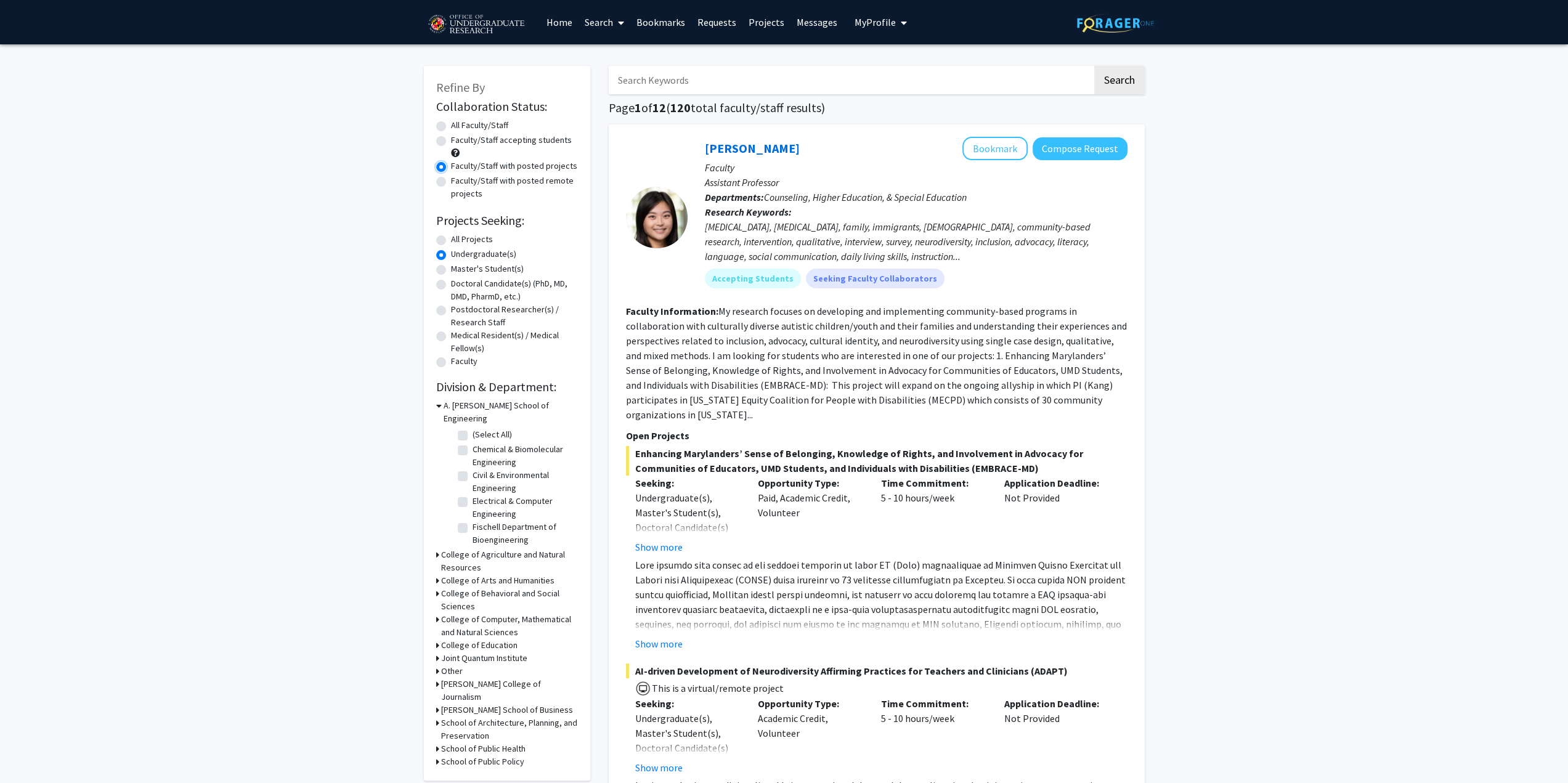
click at [451, 165] on input "Faculty/Staff with posted projects" at bounding box center [455, 163] width 8 height 8
click at [451, 141] on label "Faculty/Staff accepting students" at bounding box center [511, 140] width 121 height 13
click at [451, 141] on input "Faculty/Staff accepting students" at bounding box center [455, 138] width 8 height 8
radio input "true"
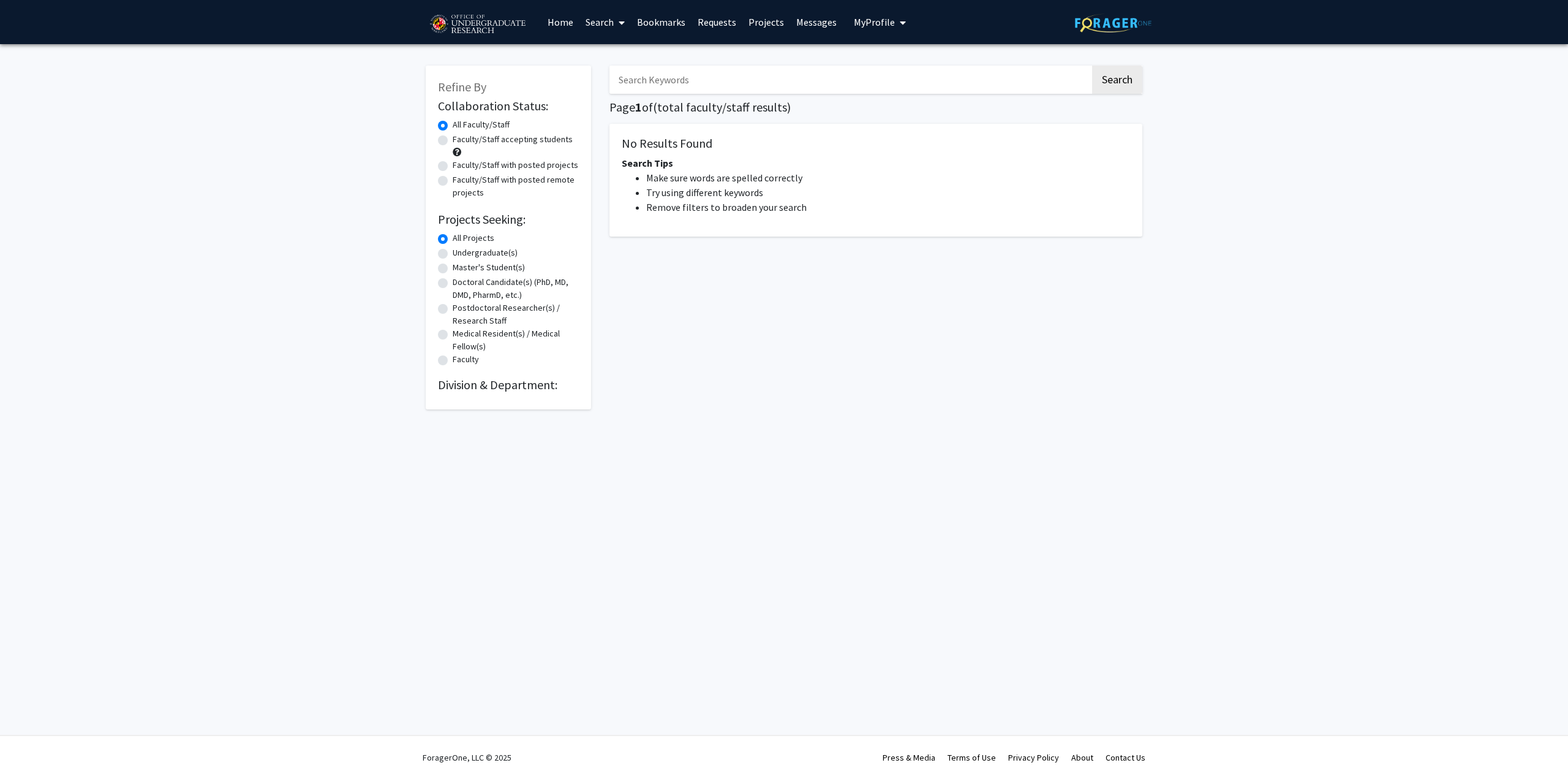
click at [453, 141] on label "Faculty/Staff accepting students" at bounding box center [513, 139] width 120 height 13
click at [453, 141] on input "Faculty/Staff accepting students" at bounding box center [457, 137] width 8 height 8
radio input "true"
